Goal: Register for event/course

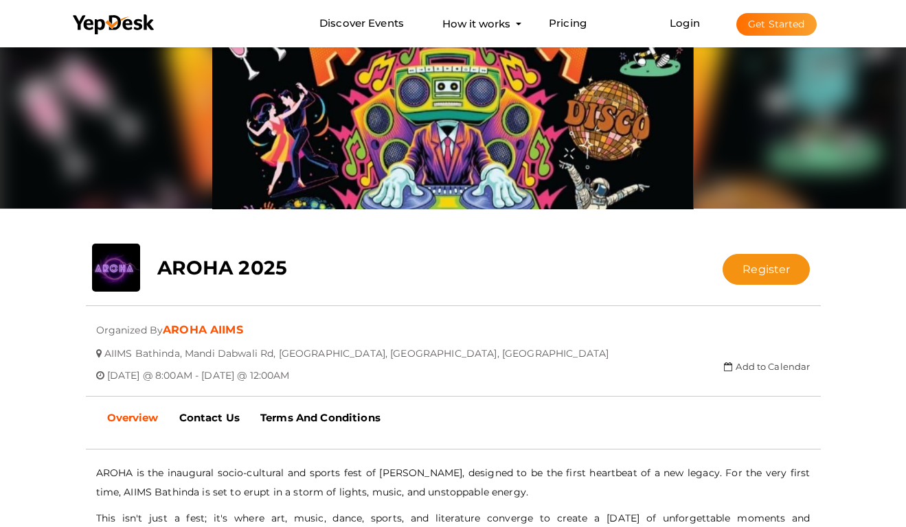
scroll to position [76, 0]
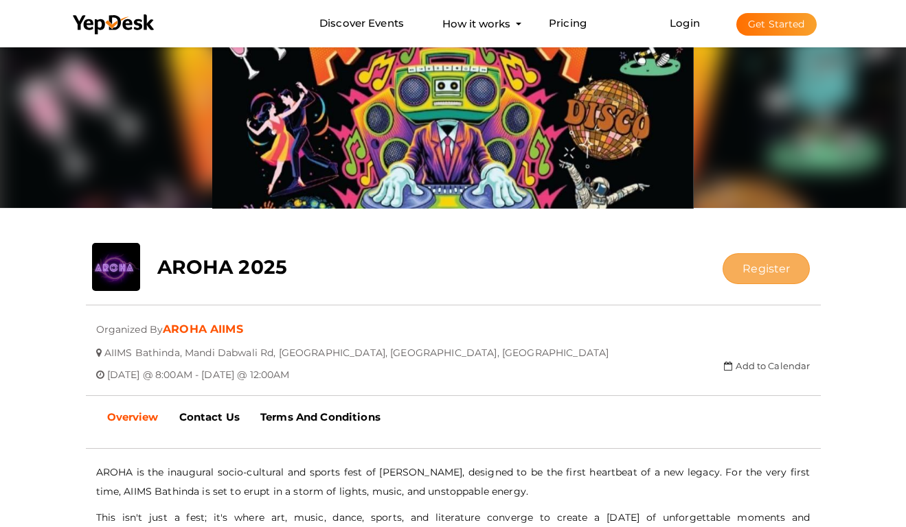
click at [762, 264] on button "Register" at bounding box center [765, 268] width 87 height 31
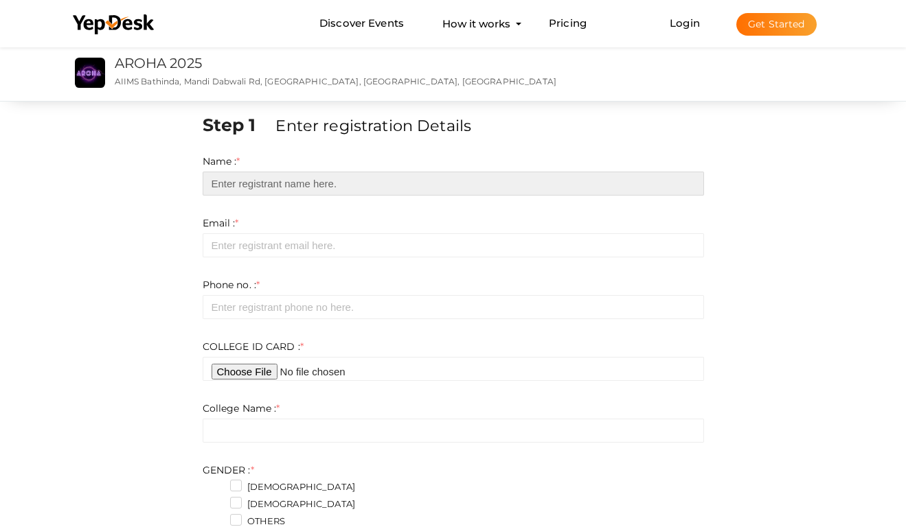
click at [239, 183] on input "text" at bounding box center [453, 184] width 501 height 24
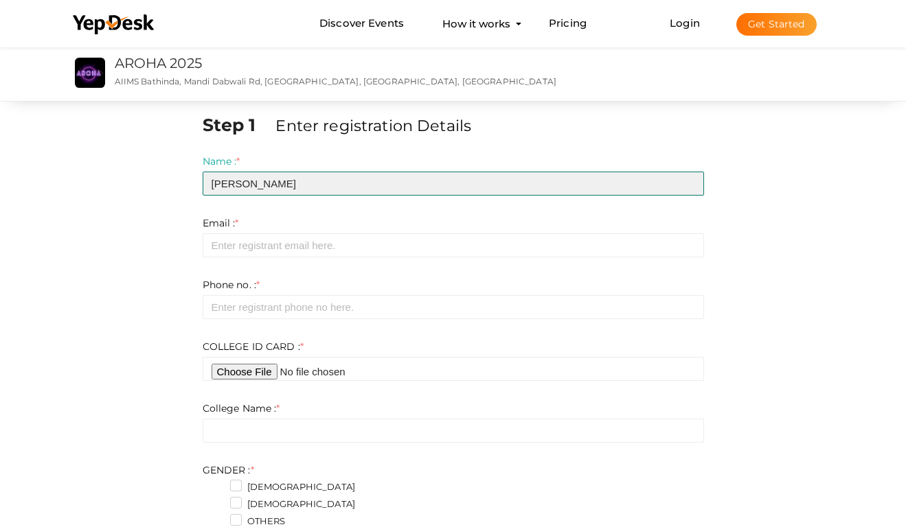
type input "[PERSON_NAME]"
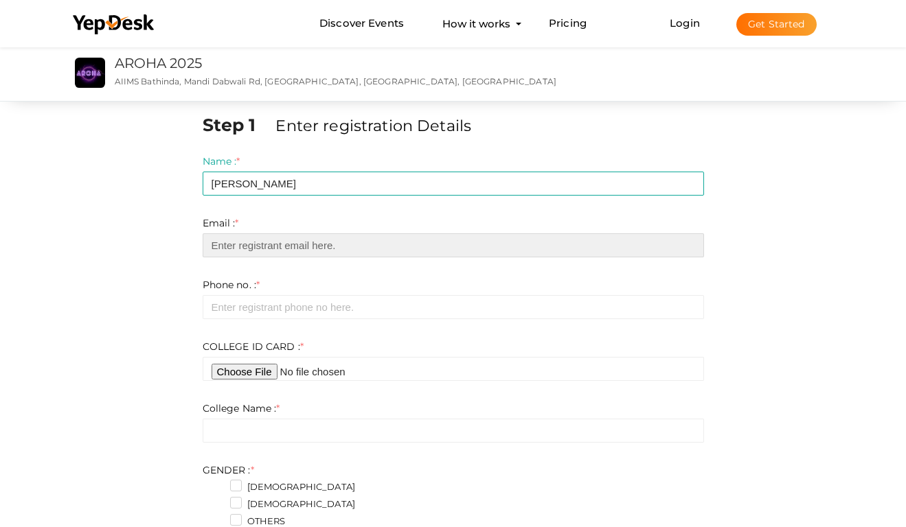
click at [239, 247] on input "email" at bounding box center [453, 245] width 501 height 24
type input "[EMAIL_ADDRESS][DOMAIN_NAME]"
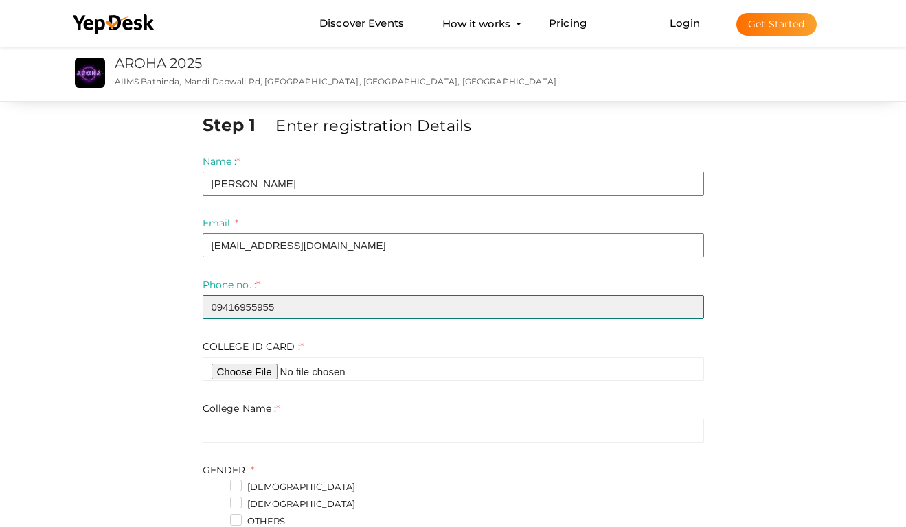
click at [219, 308] on input "09416955955" at bounding box center [453, 307] width 501 height 24
type input "9416955955"
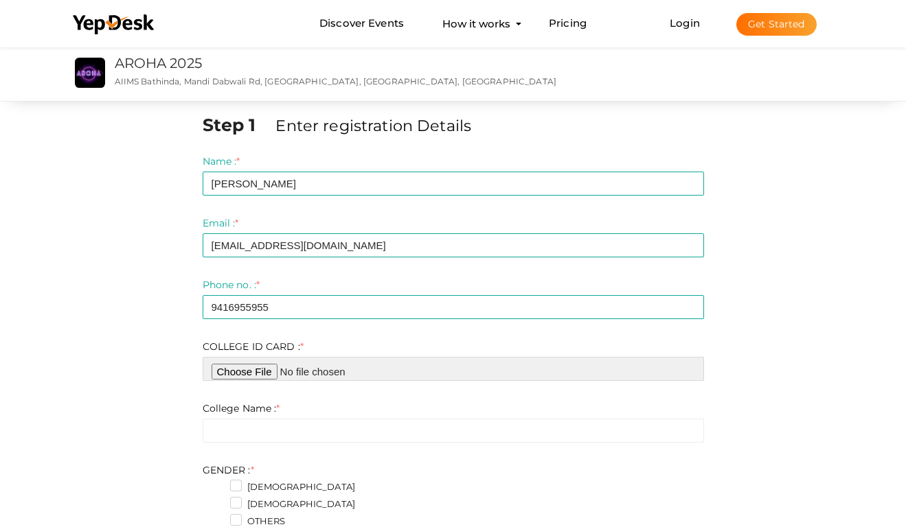
click at [313, 372] on input "file" at bounding box center [453, 369] width 501 height 24
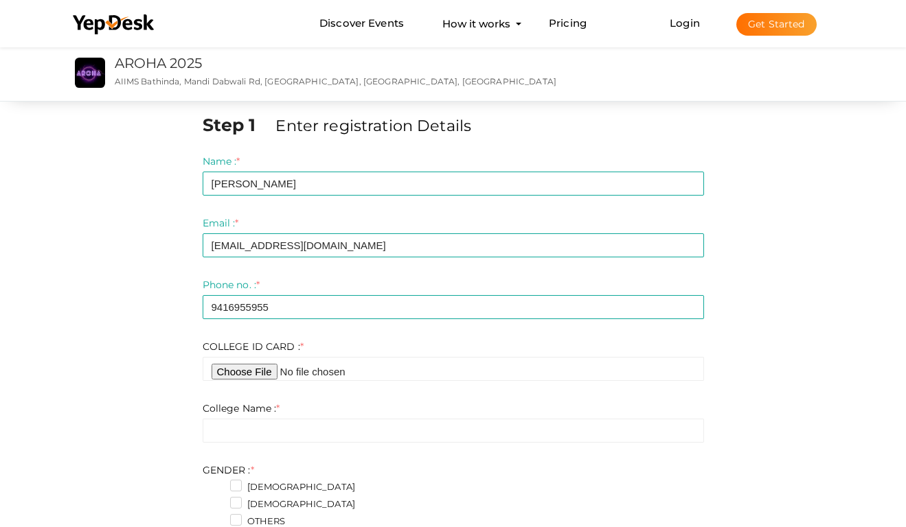
type input "C:\fakepath\Photos Library.photoslibrary"
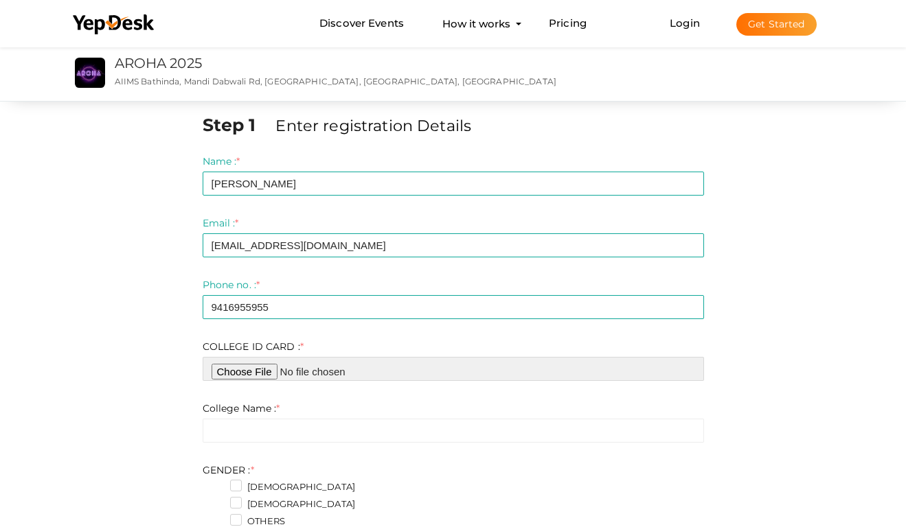
click at [342, 361] on input "file" at bounding box center [453, 369] width 501 height 24
click at [384, 373] on input "file" at bounding box center [453, 369] width 501 height 24
click at [231, 376] on input "file" at bounding box center [453, 369] width 501 height 24
click at [263, 371] on input "file" at bounding box center [453, 369] width 501 height 24
click at [358, 365] on input "file" at bounding box center [453, 369] width 501 height 24
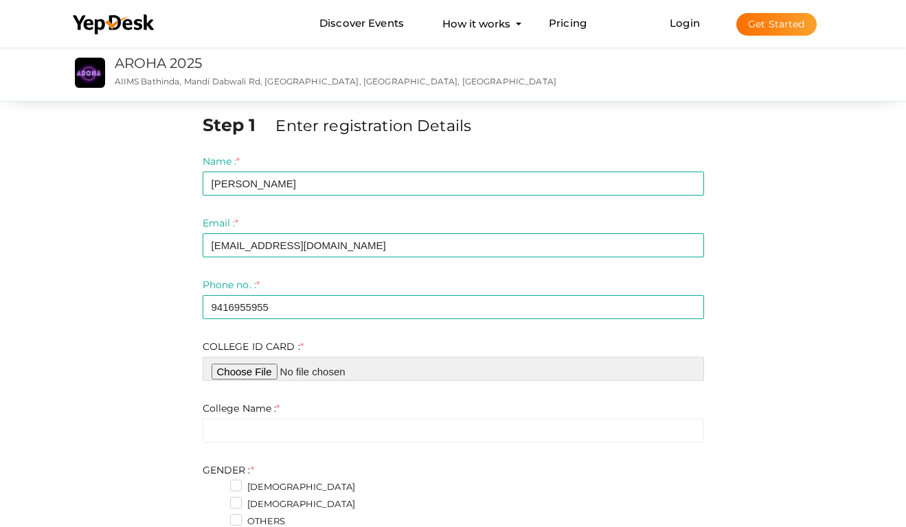
click at [339, 368] on input "file" at bounding box center [453, 369] width 501 height 24
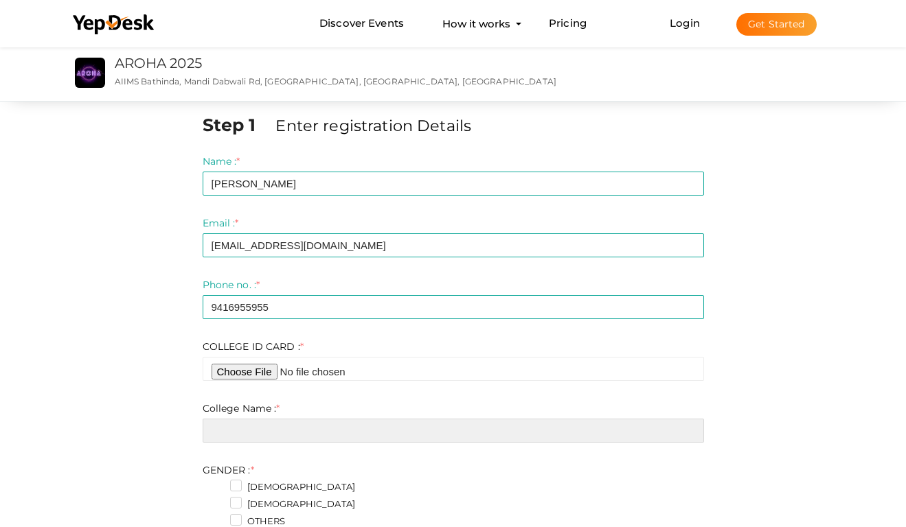
click at [323, 426] on input "text" at bounding box center [453, 431] width 501 height 24
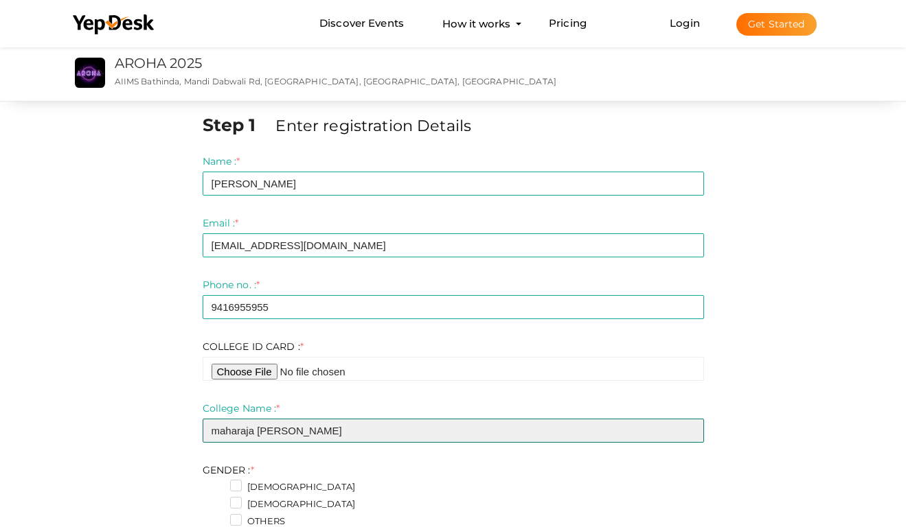
type input "maharaja [PERSON_NAME]"
type input "C:\fakepath\Photos Library.photoslibrary.zip"
type input "maharaja [PERSON_NAME] [GEOGRAPHIC_DATA]"
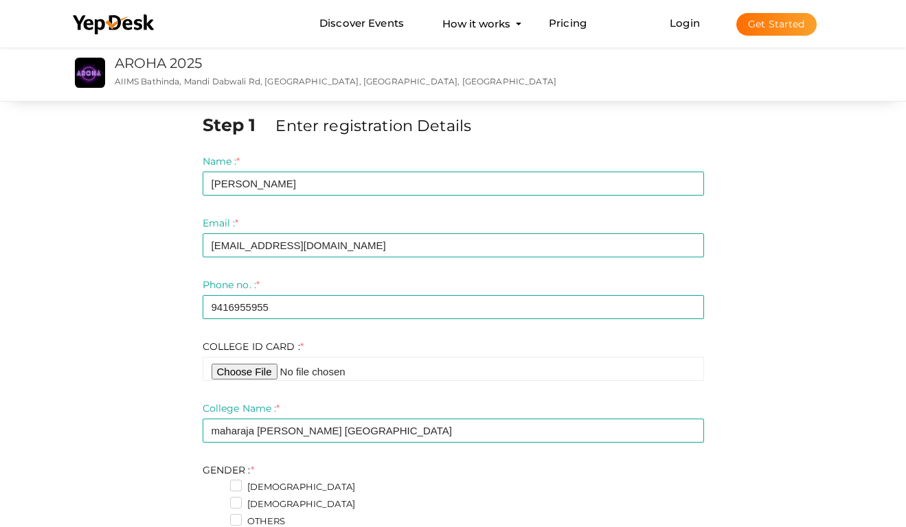
click at [253, 485] on label "[DEMOGRAPHIC_DATA]" at bounding box center [293, 488] width 126 height 14
click at [216, 483] on input "[DEMOGRAPHIC_DATA]" at bounding box center [216, 483] width 0 height 0
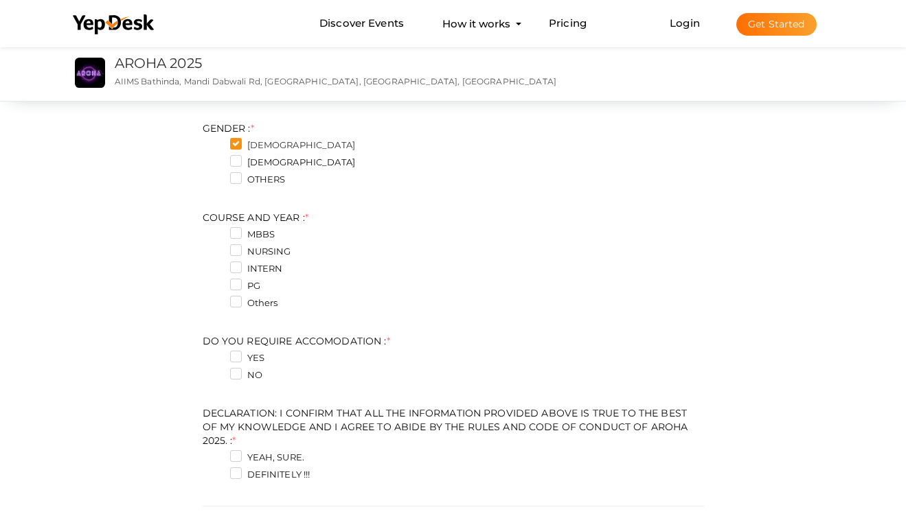
scroll to position [358, 0]
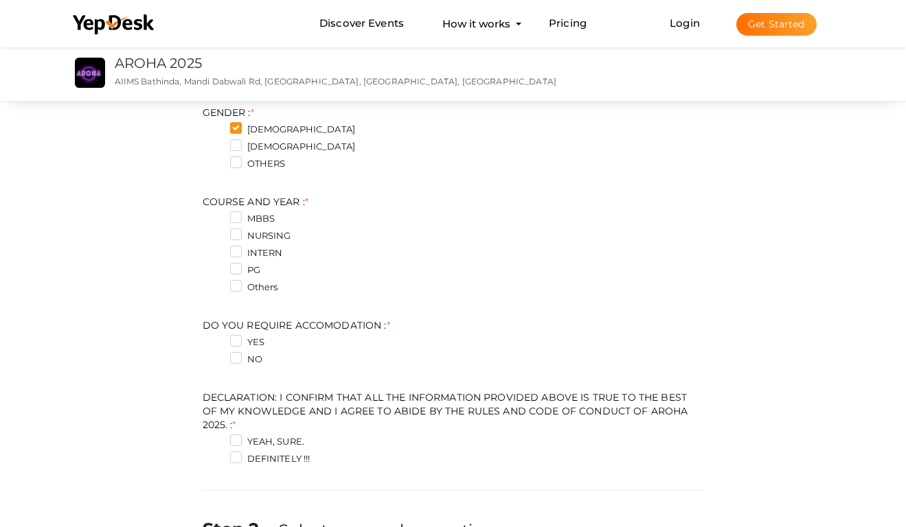
click at [247, 270] on label "PG" at bounding box center [245, 271] width 30 height 14
click at [216, 266] on YEAR\+3 "PG" at bounding box center [216, 266] width 0 height 0
click at [251, 358] on label "NO" at bounding box center [246, 360] width 32 height 14
click at [216, 356] on ACCOMODATION\+1 "NO" at bounding box center [216, 356] width 0 height 0
click at [264, 444] on label "YEAH, SURE." at bounding box center [267, 442] width 75 height 14
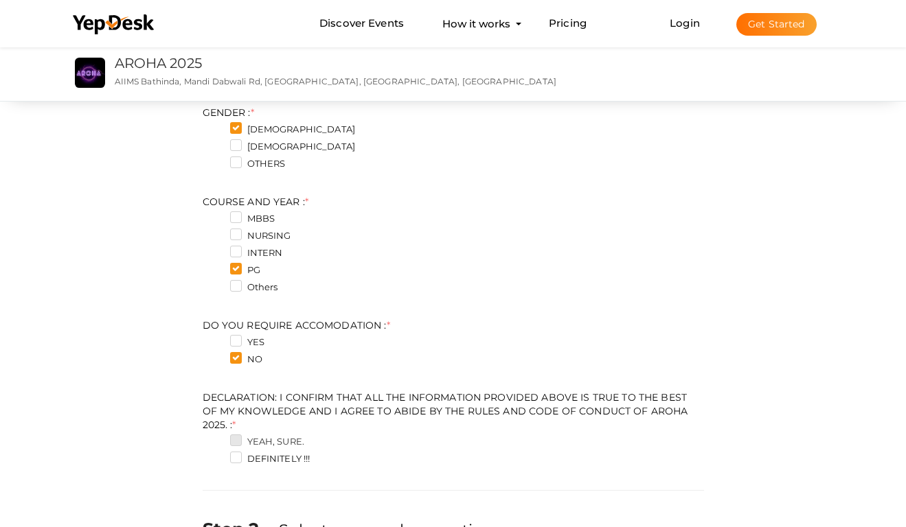
click at [216, 438] on 2025\ "YEAH, SURE." at bounding box center [216, 438] width 0 height 0
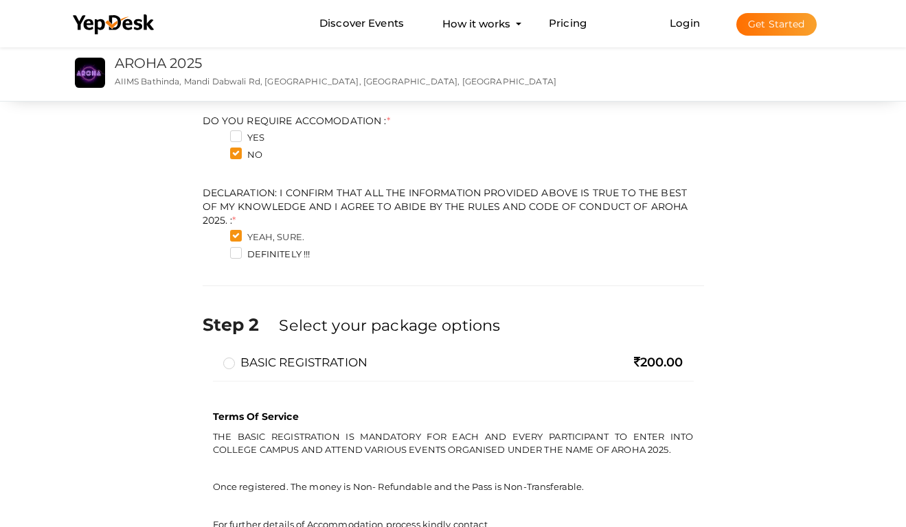
scroll to position [563, 0]
click at [240, 253] on label "DEFINITELY !!!" at bounding box center [270, 254] width 80 height 14
click at [216, 250] on 2025\ "DEFINITELY !!!" at bounding box center [216, 250] width 0 height 0
click at [237, 358] on label "BASIC REGISTRATION" at bounding box center [295, 362] width 145 height 16
click at [209, 356] on input "BASIC REGISTRATION" at bounding box center [209, 356] width 0 height 0
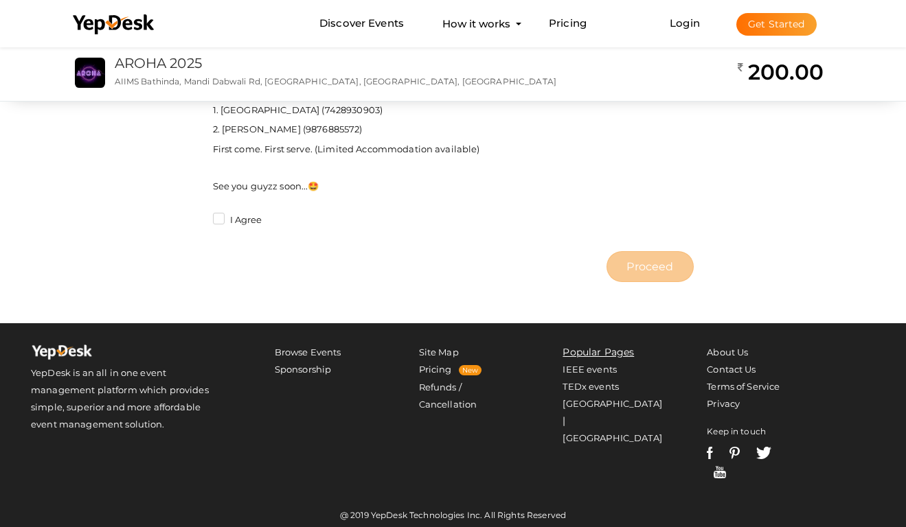
scroll to position [1006, 0]
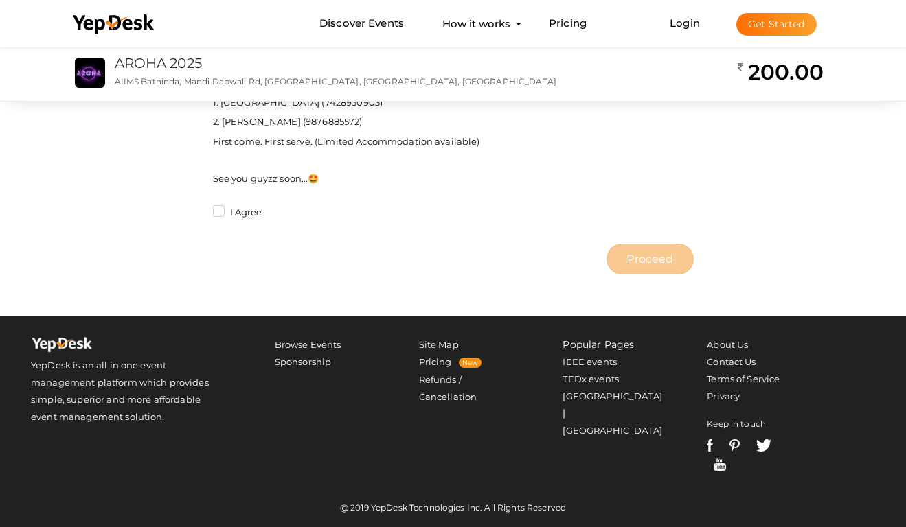
click at [221, 206] on label "I Agree" at bounding box center [237, 213] width 49 height 14
click at [199, 209] on input "I Agree" at bounding box center [199, 209] width 0 height 0
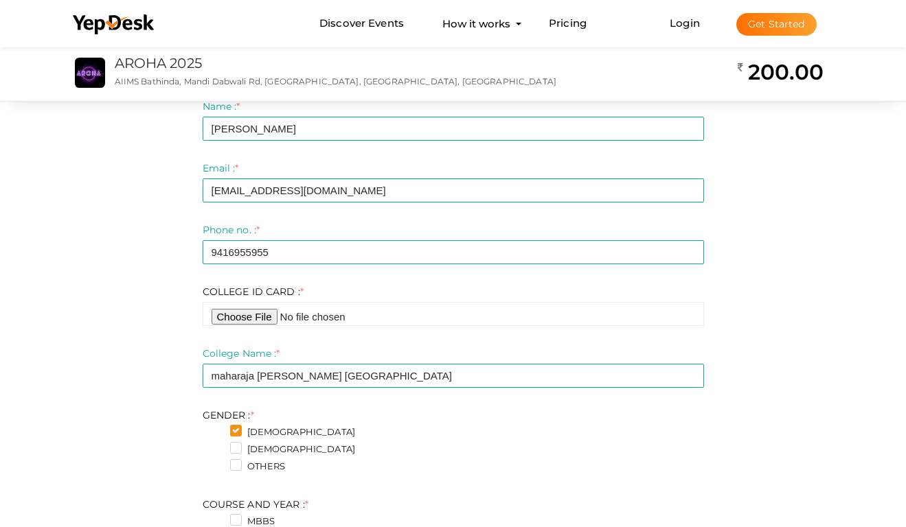
scroll to position [52, 0]
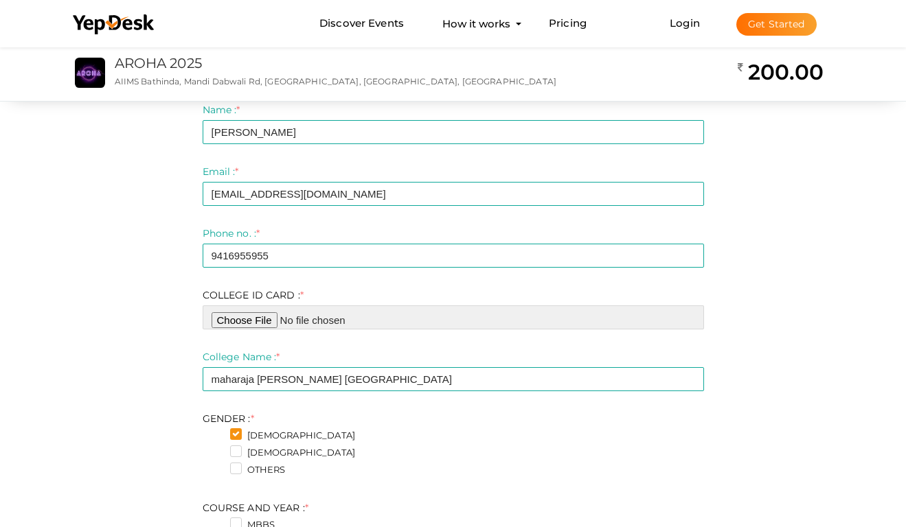
click at [337, 323] on input "file" at bounding box center [453, 318] width 501 height 24
